Goal: Task Accomplishment & Management: Use online tool/utility

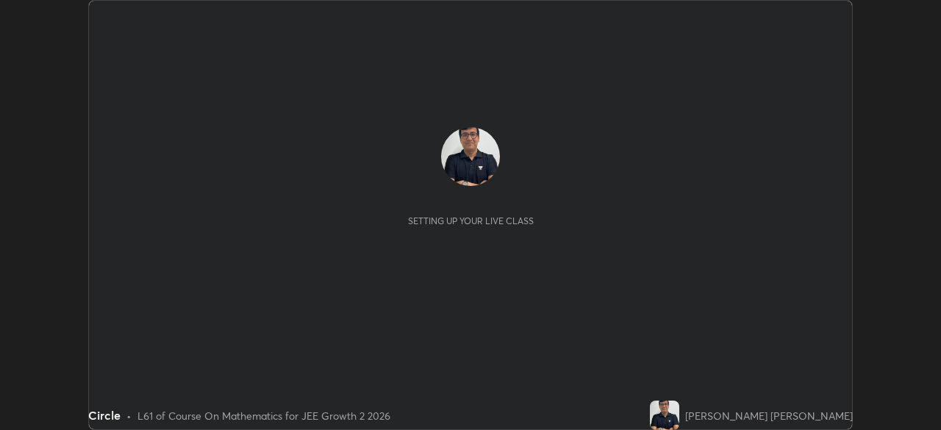
scroll to position [430, 940]
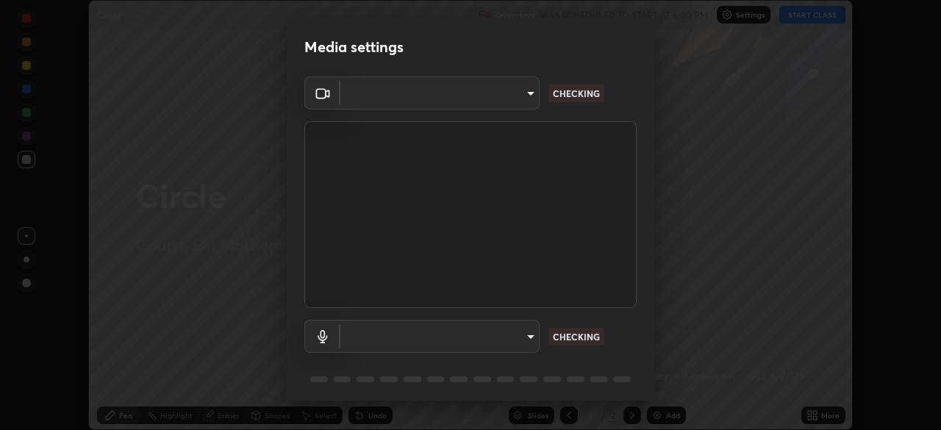
type input "192ca90c523cfdd937e4a0725d4108824b1e1e1832b9bb322643ae2a7bf66a5a"
click at [368, 339] on body "Erase all Circle Recording WAS SCHEDULED TO START AT 6:00 PM Settings START CLA…" at bounding box center [470, 215] width 941 height 430
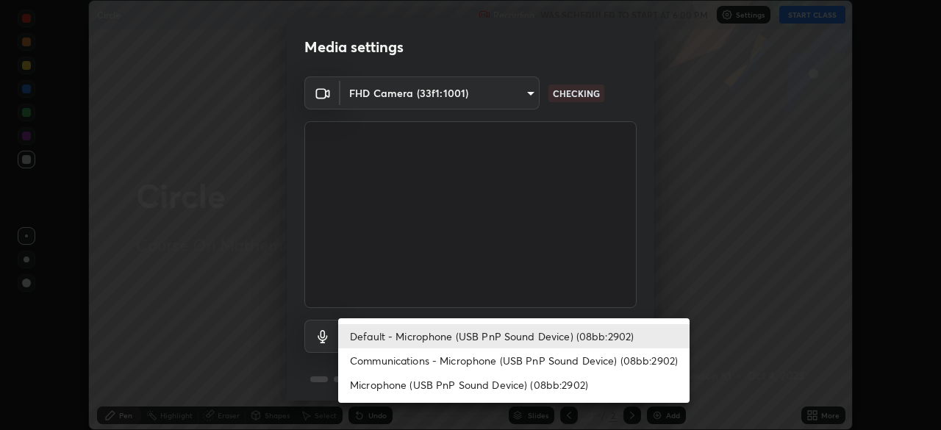
click at [379, 367] on li "Communications - Microphone (USB PnP Sound Device) (08bb:2902)" at bounding box center [513, 361] width 351 height 24
type input "communications"
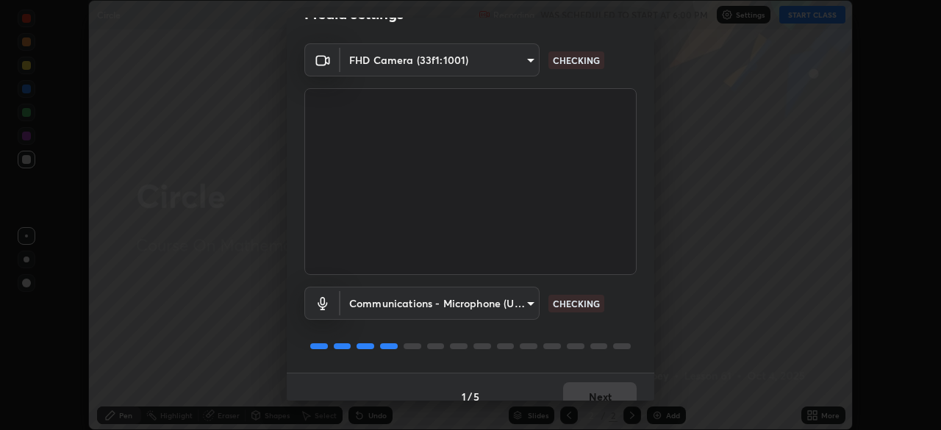
scroll to position [42, 0]
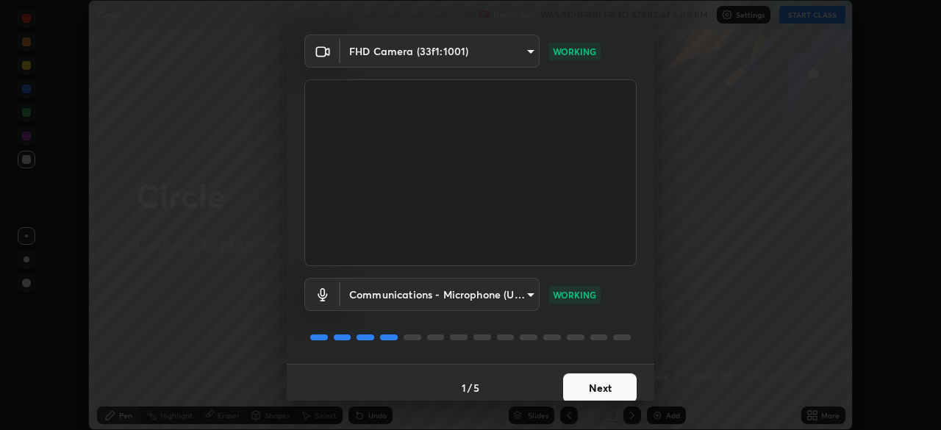
click at [589, 388] on button "Next" at bounding box center [600, 388] width 74 height 29
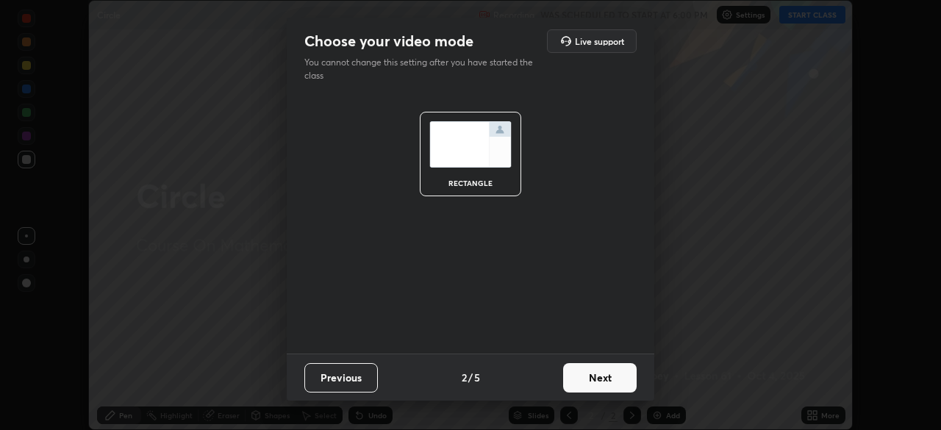
click at [590, 389] on button "Next" at bounding box center [600, 377] width 74 height 29
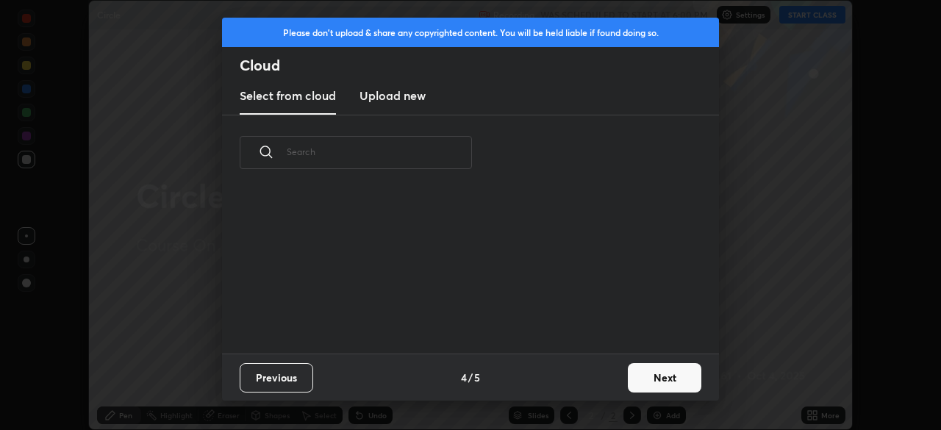
click at [593, 383] on div "Previous 4 / 5 Next" at bounding box center [470, 377] width 497 height 47
click at [665, 377] on button "Next" at bounding box center [665, 377] width 74 height 29
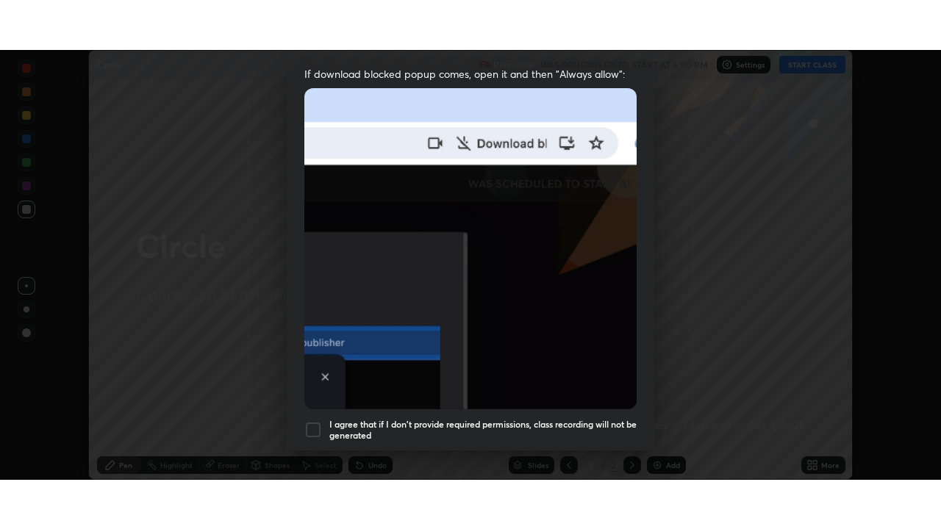
scroll to position [352, 0]
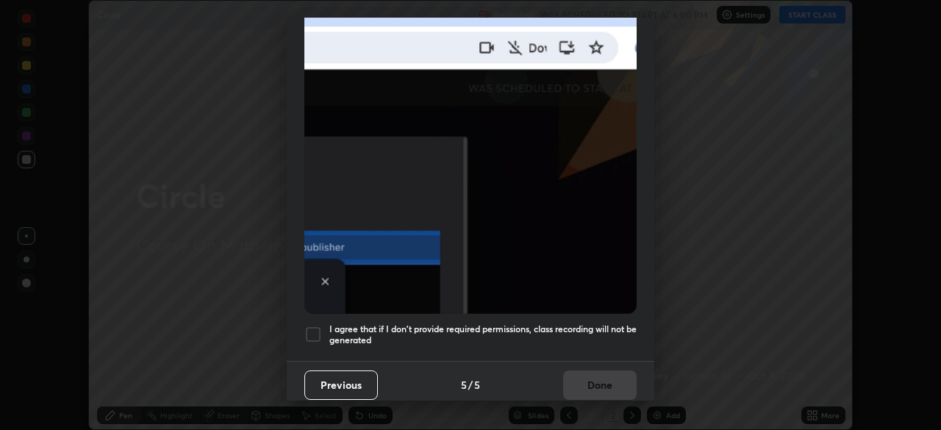
click at [313, 330] on div at bounding box center [313, 335] width 18 height 18
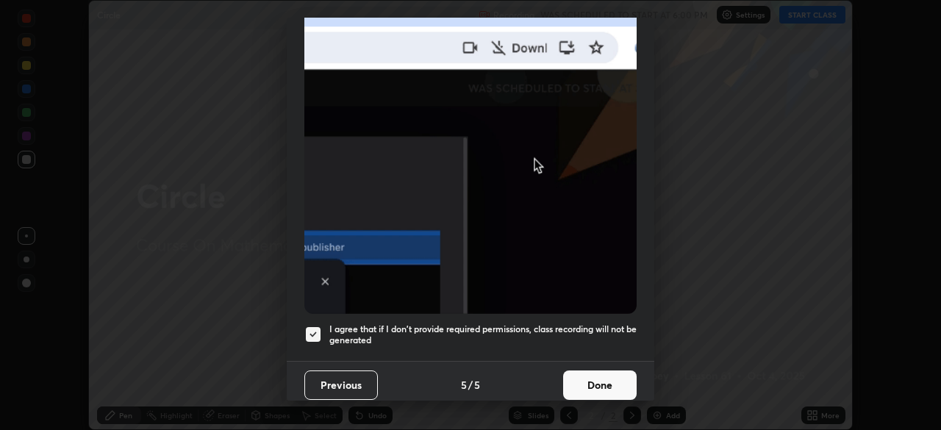
click at [593, 377] on button "Done" at bounding box center [600, 385] width 74 height 29
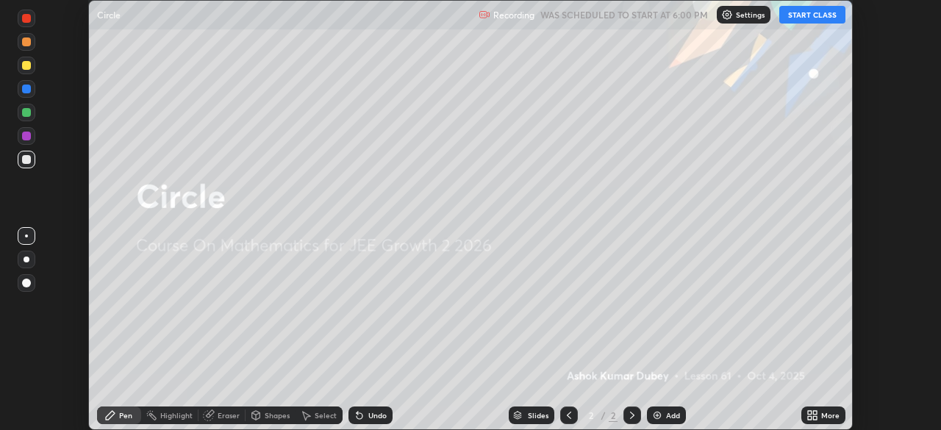
click at [801, 15] on button "START CLASS" at bounding box center [812, 15] width 66 height 18
click at [829, 418] on div "More" at bounding box center [830, 415] width 18 height 7
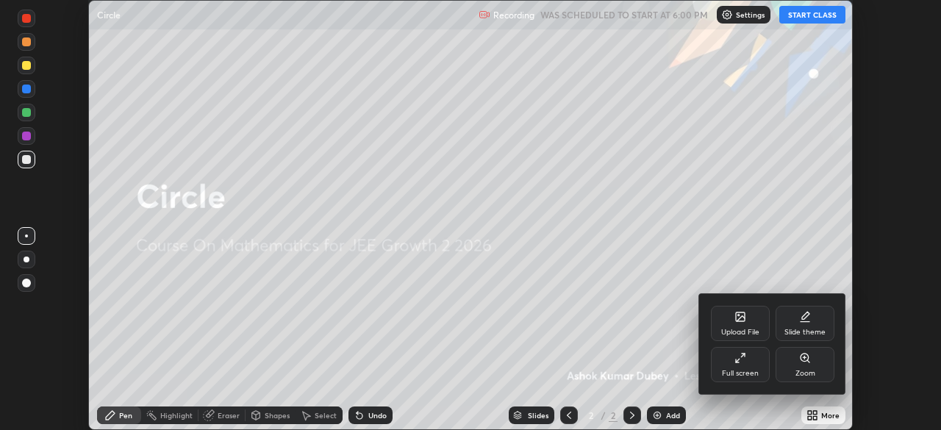
click at [742, 370] on div "Full screen" at bounding box center [740, 373] width 37 height 7
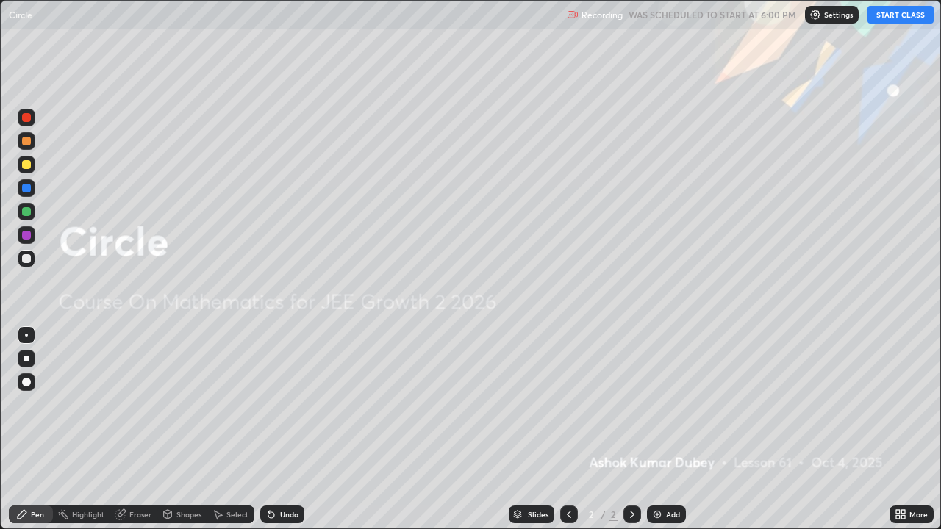
scroll to position [529, 941]
click at [635, 429] on icon at bounding box center [632, 515] width 12 height 12
click at [655, 429] on img at bounding box center [657, 515] width 12 height 12
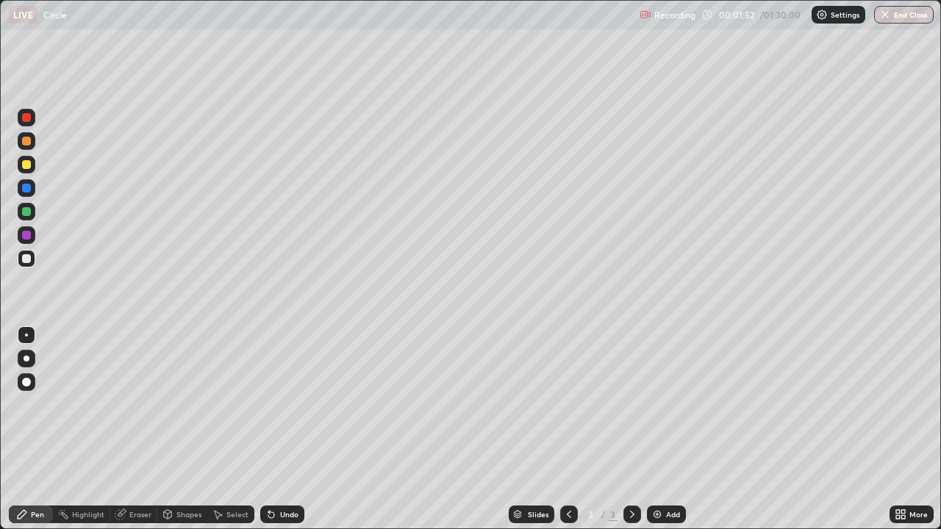
click at [28, 165] on div at bounding box center [26, 164] width 9 height 9
click at [35, 234] on div at bounding box center [27, 235] width 18 height 18
click at [632, 429] on icon at bounding box center [632, 514] width 4 height 7
click at [656, 429] on img at bounding box center [657, 515] width 12 height 12
click at [28, 213] on div at bounding box center [26, 211] width 9 height 9
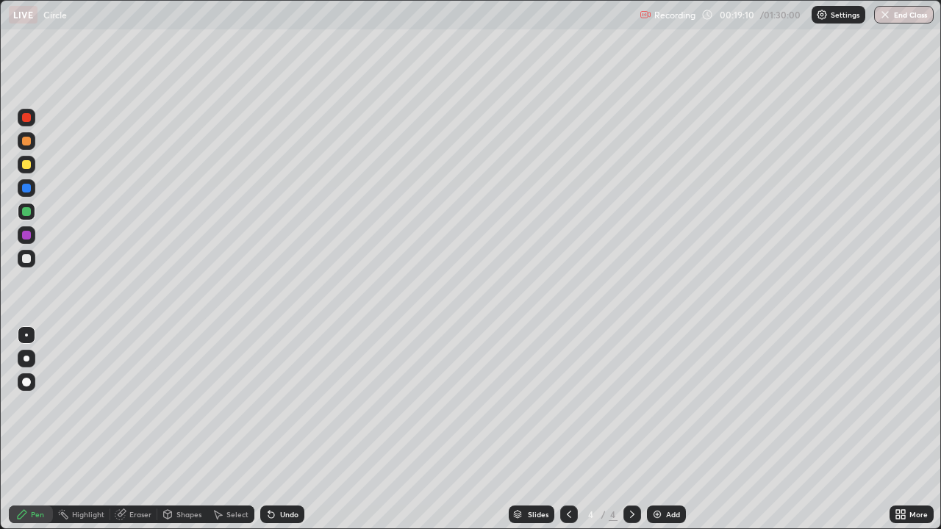
click at [631, 429] on icon at bounding box center [632, 515] width 12 height 12
click at [658, 429] on img at bounding box center [657, 515] width 12 height 12
click at [635, 429] on icon at bounding box center [632, 515] width 12 height 12
click at [654, 429] on img at bounding box center [657, 515] width 12 height 12
click at [629, 429] on icon at bounding box center [632, 515] width 12 height 12
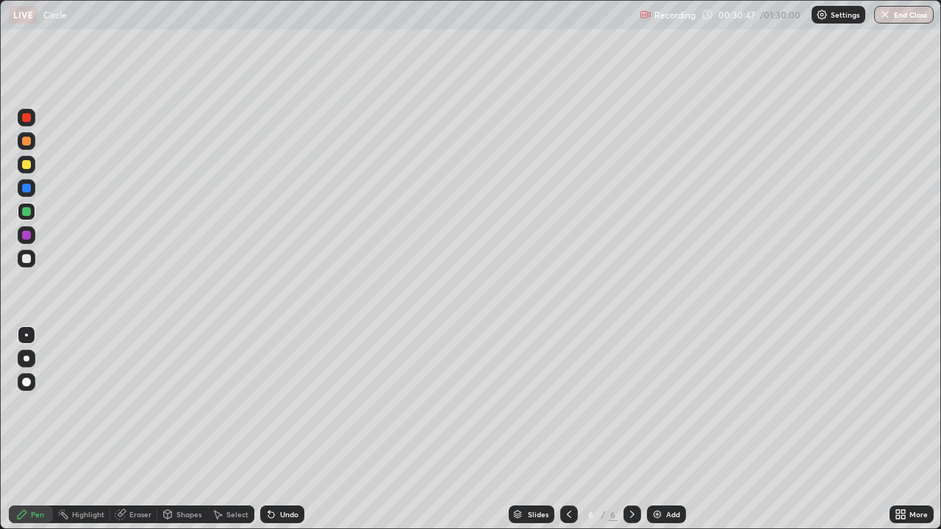
click at [657, 429] on img at bounding box center [657, 515] width 12 height 12
click at [29, 166] on div at bounding box center [26, 164] width 9 height 9
click at [30, 215] on div at bounding box center [27, 212] width 18 height 18
click at [27, 235] on div at bounding box center [26, 235] width 9 height 9
click at [631, 429] on icon at bounding box center [632, 515] width 12 height 12
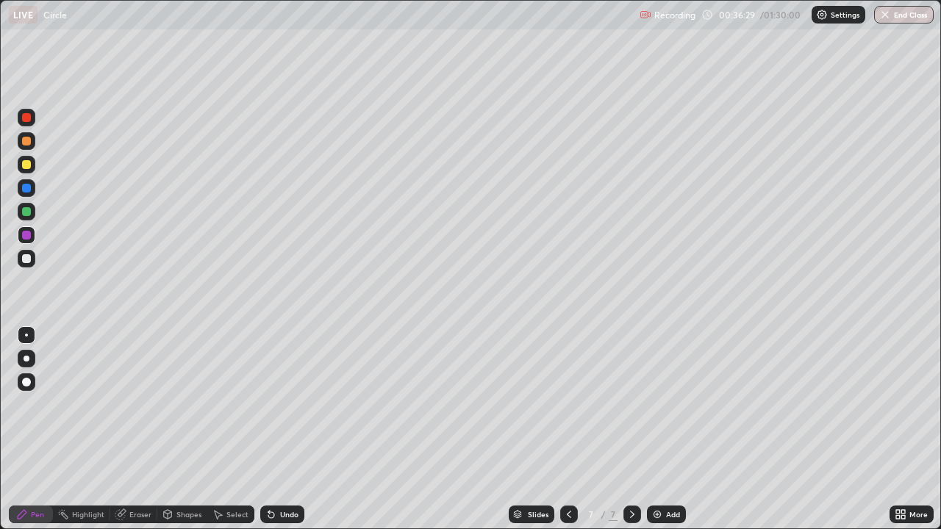
click at [657, 429] on img at bounding box center [657, 515] width 12 height 12
click at [30, 259] on div at bounding box center [26, 258] width 9 height 9
click at [147, 429] on div "Eraser" at bounding box center [140, 514] width 22 height 7
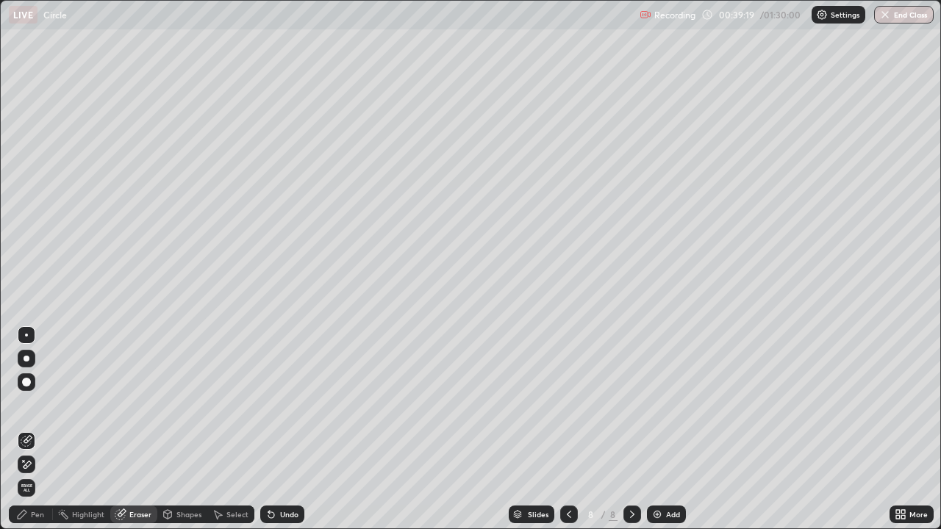
click at [42, 429] on div "Pen" at bounding box center [37, 514] width 13 height 7
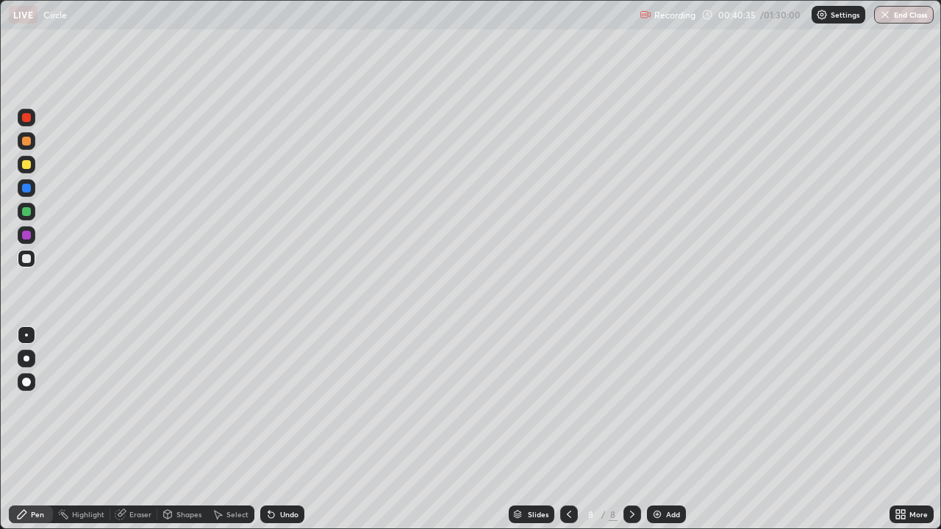
click at [29, 164] on div at bounding box center [26, 164] width 9 height 9
click at [144, 429] on div "Eraser" at bounding box center [140, 514] width 22 height 7
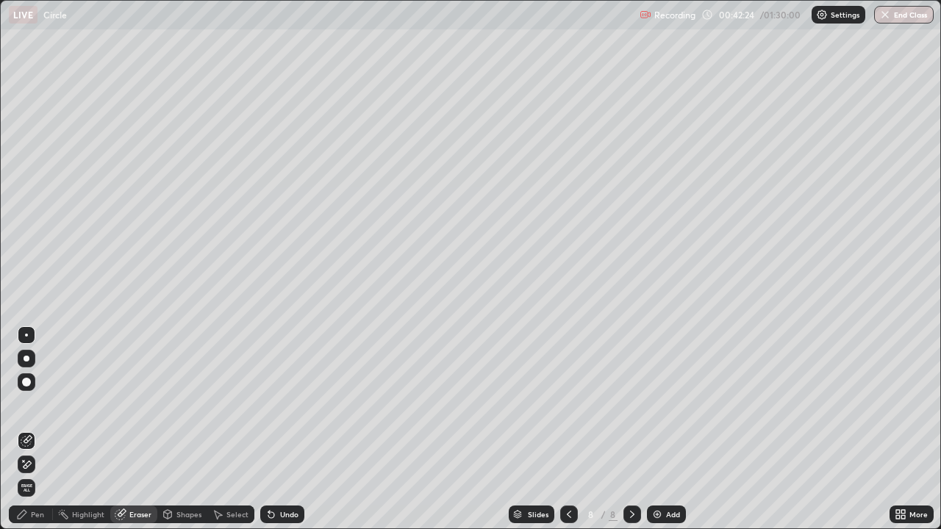
click at [46, 429] on div "Pen" at bounding box center [31, 515] width 44 height 18
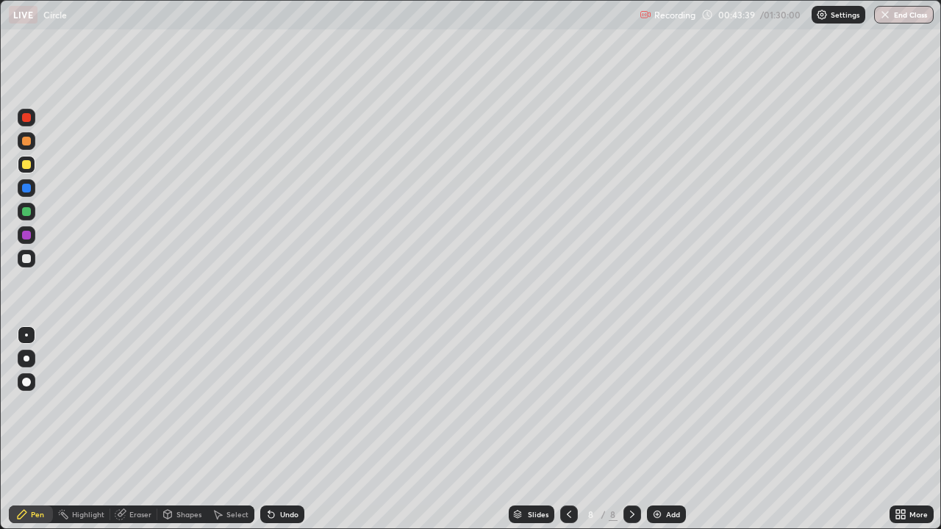
click at [631, 429] on icon at bounding box center [632, 515] width 12 height 12
click at [655, 429] on img at bounding box center [657, 515] width 12 height 12
click at [569, 429] on icon at bounding box center [569, 514] width 4 height 7
click at [657, 429] on img at bounding box center [657, 515] width 12 height 12
click at [565, 429] on icon at bounding box center [569, 515] width 12 height 12
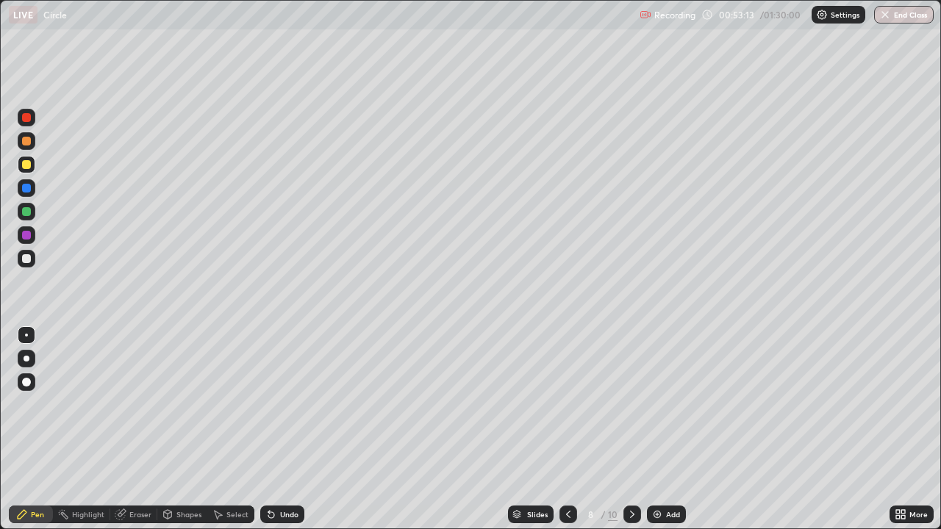
click at [569, 429] on icon at bounding box center [569, 515] width 12 height 12
click at [638, 429] on div at bounding box center [633, 515] width 18 height 18
click at [636, 429] on div at bounding box center [633, 515] width 18 height 18
click at [631, 429] on icon at bounding box center [632, 515] width 12 height 12
click at [636, 429] on icon at bounding box center [632, 515] width 12 height 12
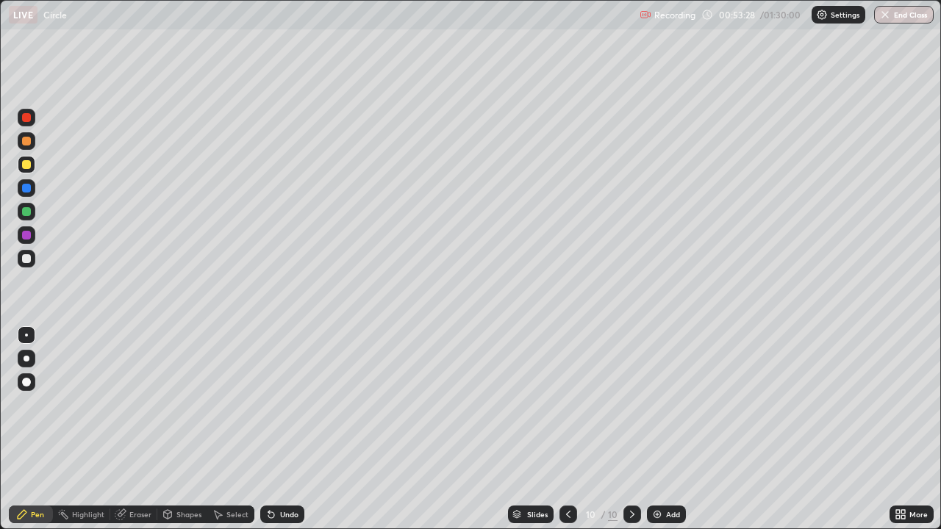
click at [631, 429] on icon at bounding box center [632, 514] width 4 height 7
click at [631, 429] on icon at bounding box center [632, 515] width 12 height 12
click at [569, 429] on icon at bounding box center [569, 515] width 12 height 12
click at [631, 429] on div at bounding box center [633, 515] width 18 height 18
click at [29, 236] on div at bounding box center [26, 235] width 9 height 9
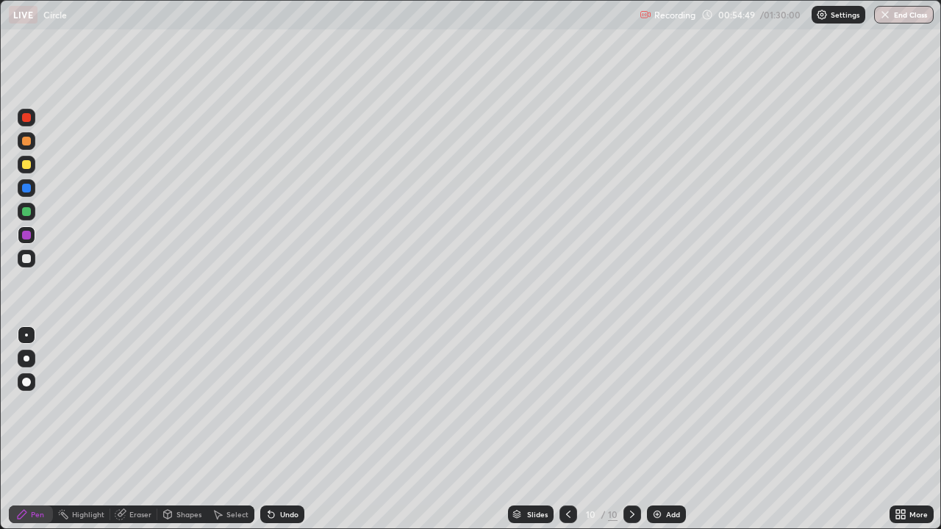
click at [568, 429] on icon at bounding box center [569, 515] width 12 height 12
click at [638, 429] on div at bounding box center [633, 515] width 18 height 18
click at [631, 429] on icon at bounding box center [632, 515] width 12 height 12
click at [657, 429] on img at bounding box center [657, 515] width 12 height 12
click at [27, 257] on div at bounding box center [26, 258] width 9 height 9
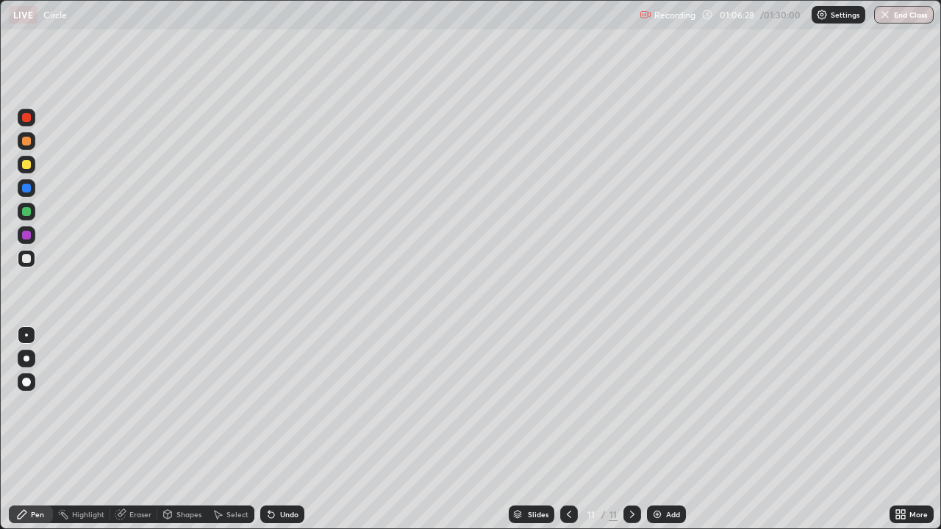
click at [631, 429] on icon at bounding box center [632, 515] width 12 height 12
click at [655, 429] on img at bounding box center [657, 515] width 12 height 12
click at [26, 165] on div at bounding box center [26, 164] width 9 height 9
click at [632, 429] on icon at bounding box center [632, 514] width 4 height 7
click at [659, 429] on img at bounding box center [657, 515] width 12 height 12
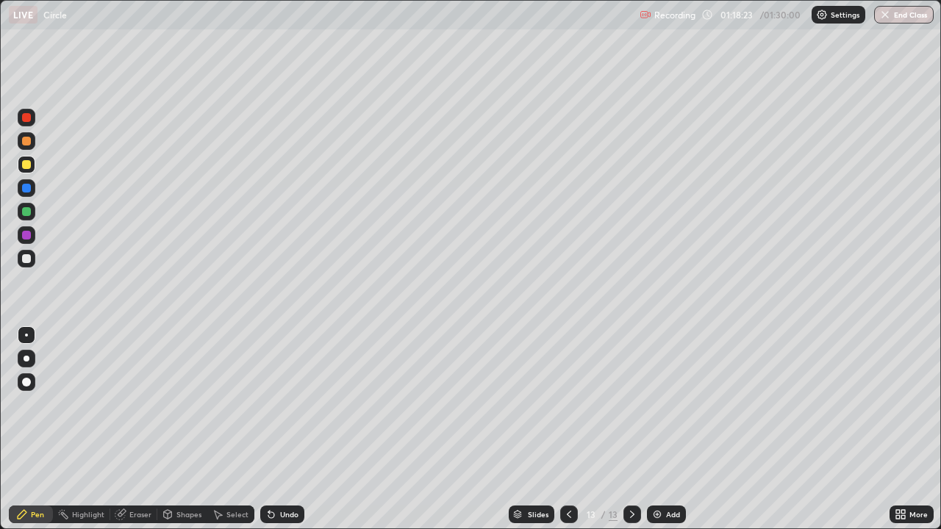
click at [142, 429] on div "Eraser" at bounding box center [140, 514] width 22 height 7
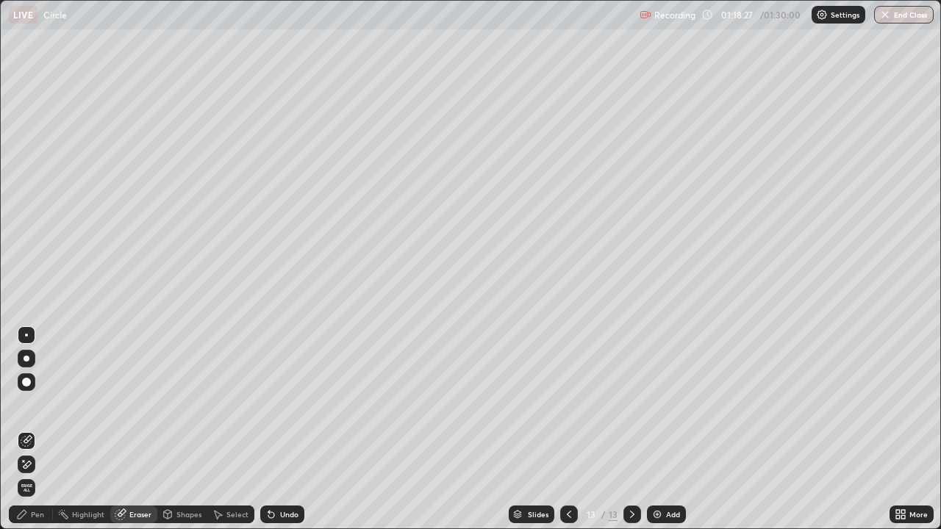
click at [43, 429] on div "Pen" at bounding box center [37, 514] width 13 height 7
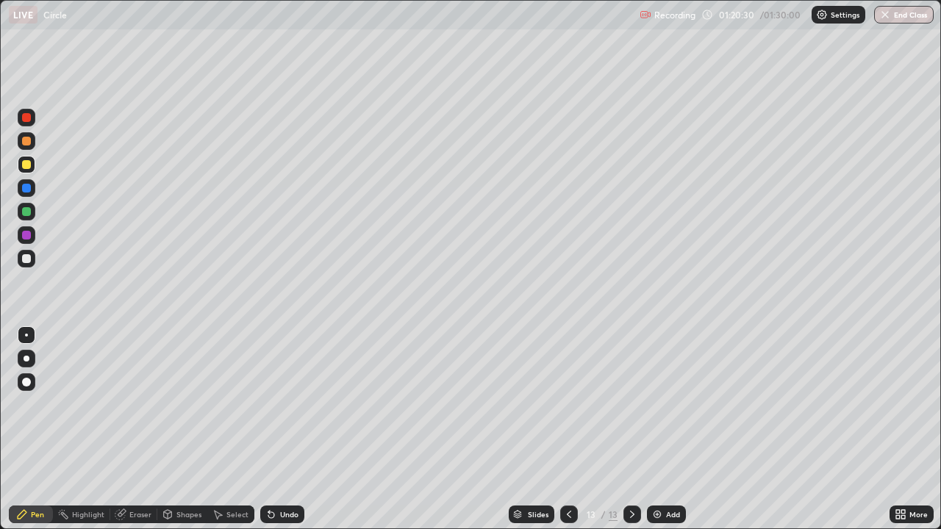
click at [631, 429] on icon at bounding box center [632, 514] width 4 height 7
click at [660, 429] on img at bounding box center [657, 515] width 12 height 12
click at [27, 214] on div at bounding box center [26, 211] width 9 height 9
click at [631, 429] on icon at bounding box center [632, 515] width 12 height 12
click at [653, 429] on div "Add" at bounding box center [666, 515] width 39 height 18
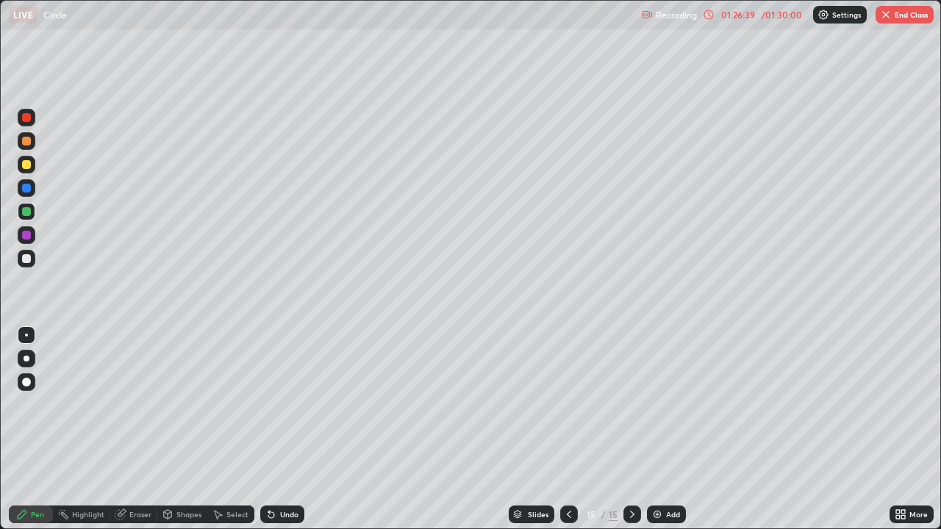
click at [568, 429] on icon at bounding box center [569, 515] width 12 height 12
click at [635, 429] on icon at bounding box center [632, 515] width 12 height 12
click at [652, 429] on img at bounding box center [657, 515] width 12 height 12
click at [26, 259] on div at bounding box center [26, 258] width 9 height 9
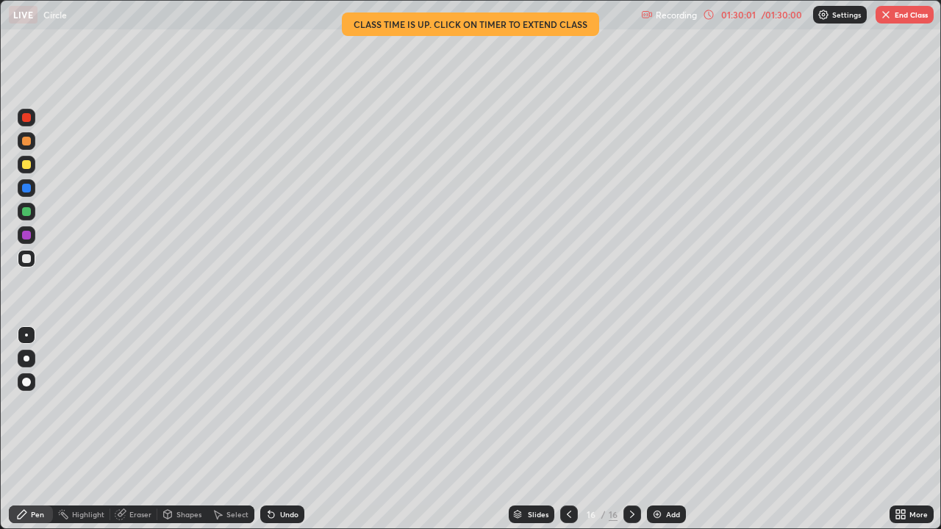
click at [631, 429] on icon at bounding box center [632, 515] width 12 height 12
click at [657, 429] on img at bounding box center [657, 515] width 12 height 12
click at [918, 16] on button "End Class" at bounding box center [905, 15] width 58 height 18
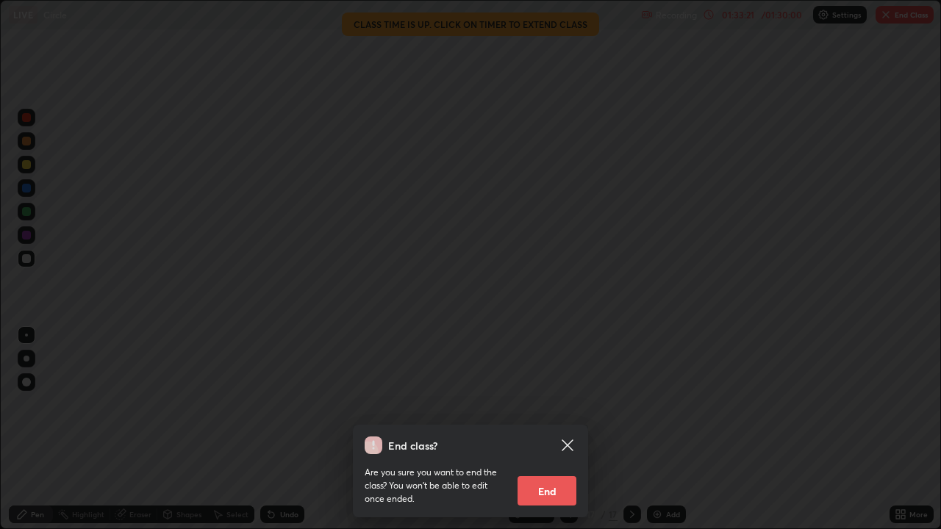
click at [553, 429] on button "End" at bounding box center [547, 490] width 59 height 29
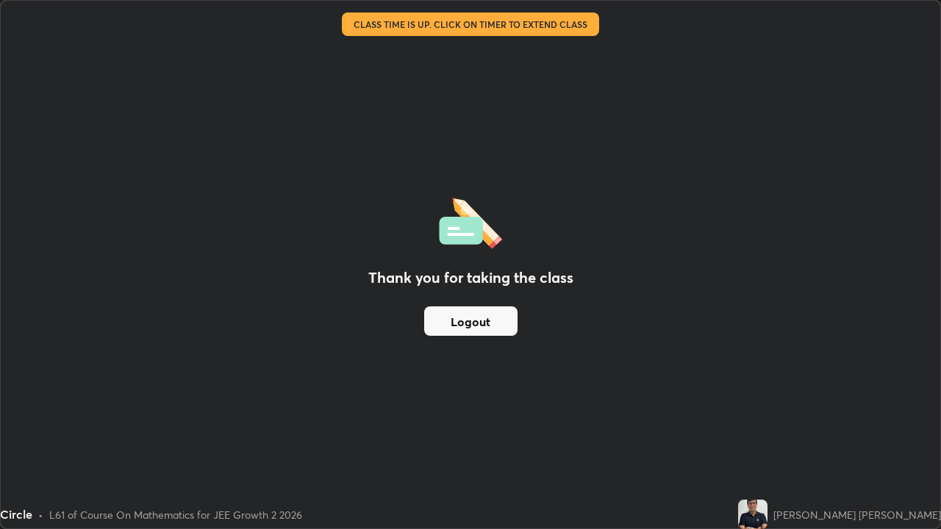
click at [471, 326] on button "Logout" at bounding box center [470, 321] width 93 height 29
